Goal: Transaction & Acquisition: Purchase product/service

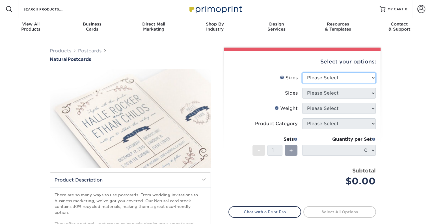
click at [336, 76] on select "Please Select 2" x 4" 2" x 6" 3.5" x 8.5" 4" x 6" 4" x 8.5" 4" x 9" 4.25" x 11"…" at bounding box center [339, 77] width 74 height 11
select select "4.00x6.00"
click at [302, 72] on select "Please Select 2" x 4" 2" x 6" 3.5" x 8.5" 4" x 6" 4" x 8.5" 4" x 9" 4.25" x 11"…" at bounding box center [339, 77] width 74 height 11
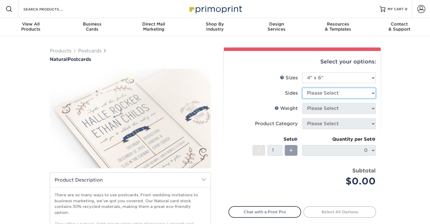
click at [317, 93] on select "Please Select Print Both Sides Print Front Only" at bounding box center [339, 93] width 74 height 11
select select "13abbda7-1d64-4f25-8bb2-c179b224825d"
click at [302, 88] on select "Please Select Print Both Sides Print Front Only" at bounding box center [339, 93] width 74 height 11
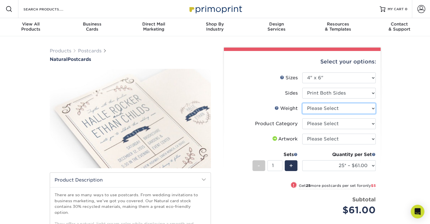
click at [342, 111] on select "Please Select 14PTNT" at bounding box center [339, 108] width 74 height 11
select select "14PTNT"
click at [302, 103] on select "Please Select 14PTNT" at bounding box center [339, 108] width 74 height 11
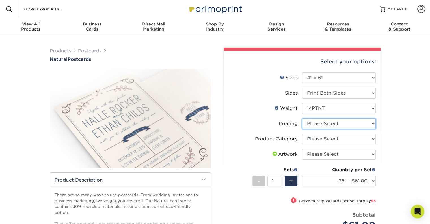
click at [329, 126] on select at bounding box center [339, 123] width 74 height 11
select select "3e7618de-abca-4bda-9f97-8b9129e913d8"
click at [302, 118] on select at bounding box center [339, 123] width 74 height 11
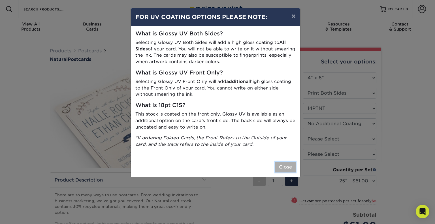
click at [287, 166] on button "Close" at bounding box center [285, 167] width 20 height 11
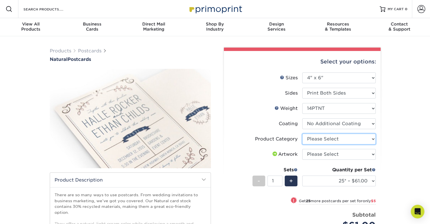
click at [344, 139] on select "Please Select Postcards" at bounding box center [339, 139] width 74 height 11
select select "9b7272e0-d6c8-4c3c-8e97-d3a1bcdab858"
click at [302, 134] on select "Please Select Postcards" at bounding box center [339, 139] width 74 height 11
click at [336, 154] on select "Please Select I will upload files I need a design - $150" at bounding box center [339, 154] width 74 height 11
select select "upload"
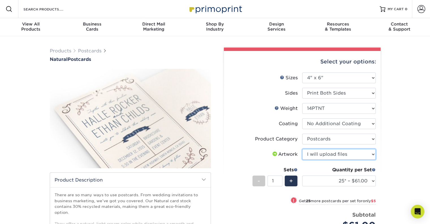
click at [302, 149] on select "Please Select I will upload files I need a design - $150" at bounding box center [339, 154] width 74 height 11
click at [240, 145] on li "Product Category Please Select Postcards" at bounding box center [302, 141] width 147 height 15
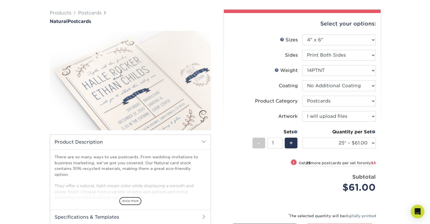
scroll to position [28, 0]
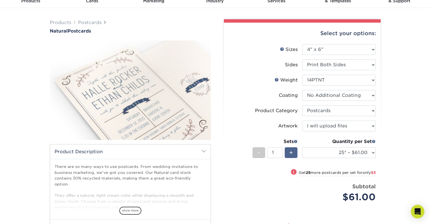
click at [295, 151] on div "+" at bounding box center [291, 152] width 13 height 11
type input "2"
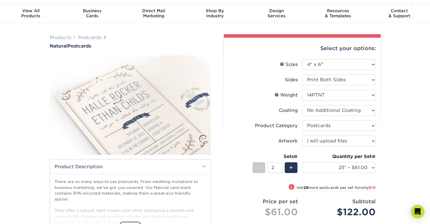
scroll to position [0, 0]
